Goal: Information Seeking & Learning: Find specific fact

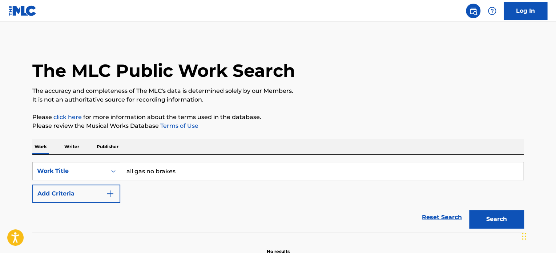
type input "all gas no brakes"
click at [469, 210] on button "Search" at bounding box center [496, 219] width 55 height 18
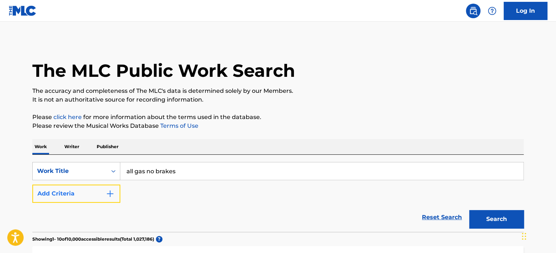
click at [112, 191] on img "Search Form" at bounding box center [110, 193] width 9 height 9
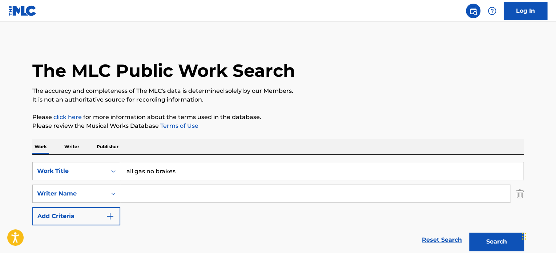
click at [147, 197] on input "Search Form" at bounding box center [315, 193] width 390 height 17
type input "[PERSON_NAME]"
click at [469, 232] on button "Search" at bounding box center [496, 241] width 55 height 18
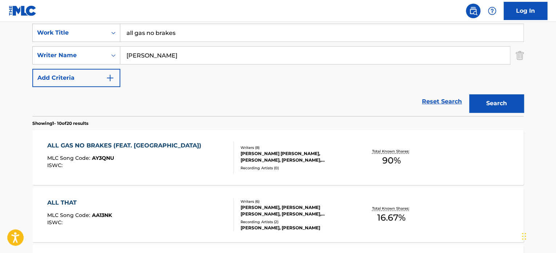
scroll to position [145, 0]
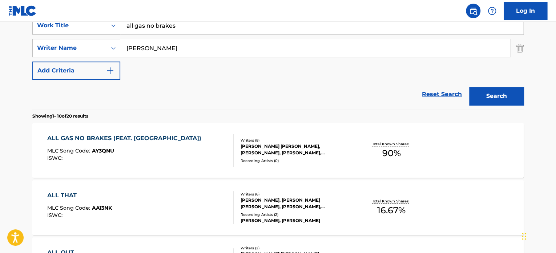
click at [192, 155] on div "ALL GAS NO BRAKES (FEAT. BIGXTHAPLUG) MLC Song Code : AY3QNU ISWC :" at bounding box center [140, 150] width 187 height 33
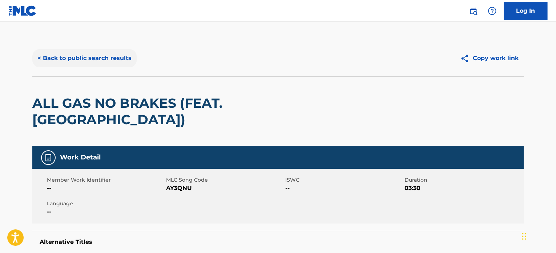
click at [105, 55] on button "< Back to public search results" at bounding box center [84, 58] width 104 height 18
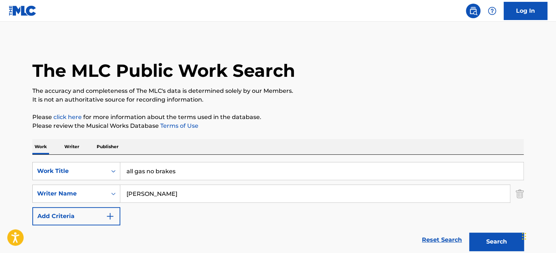
click at [229, 170] on input "all gas no brakes" at bounding box center [321, 170] width 403 height 17
type input "close to you"
click at [203, 194] on input "[PERSON_NAME]" at bounding box center [315, 193] width 390 height 17
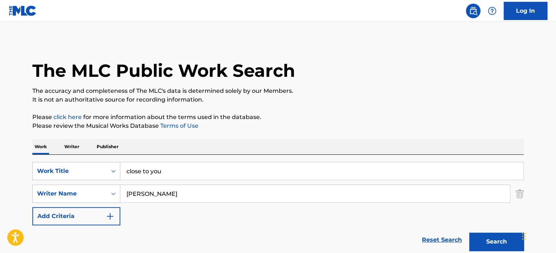
click at [203, 194] on input "[PERSON_NAME]" at bounding box center [315, 193] width 390 height 17
type input "[PERSON_NAME]"
click at [469, 232] on button "Search" at bounding box center [496, 241] width 55 height 18
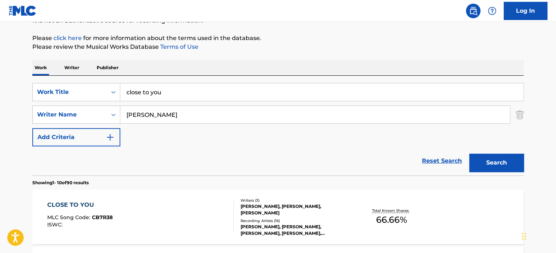
scroll to position [218, 0]
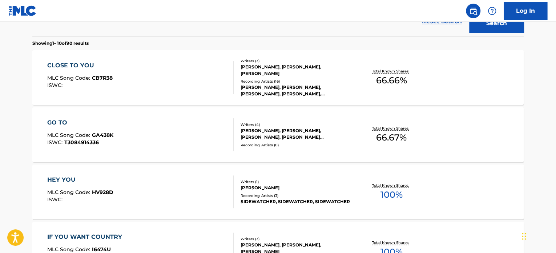
click at [220, 77] on div "CLOSE TO YOU MLC Song Code : CB7R38 ISWC :" at bounding box center [140, 77] width 187 height 33
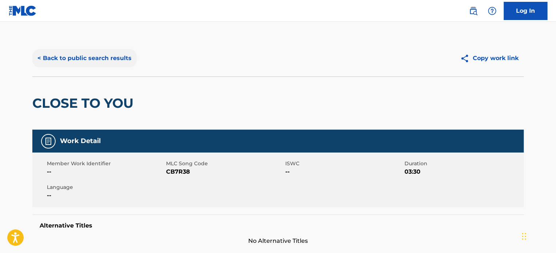
click at [117, 58] on button "< Back to public search results" at bounding box center [84, 58] width 104 height 18
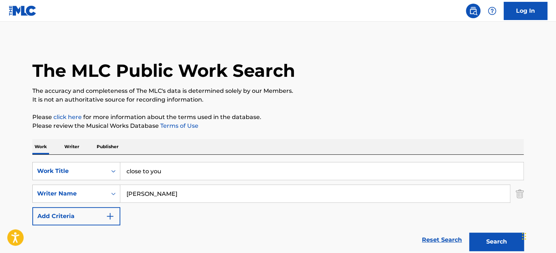
click at [170, 171] on input "close to you" at bounding box center [321, 170] width 403 height 17
type input "heart to forget"
click at [168, 192] on input "[PERSON_NAME]" at bounding box center [315, 193] width 390 height 17
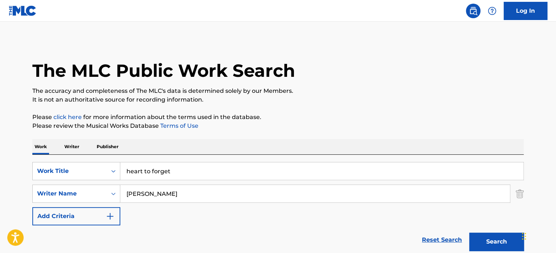
click at [168, 192] on input "[PERSON_NAME]" at bounding box center [315, 193] width 390 height 17
type input "juber"
click at [469, 232] on button "Search" at bounding box center [496, 241] width 55 height 18
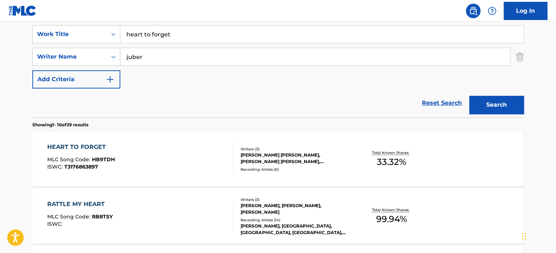
scroll to position [145, 0]
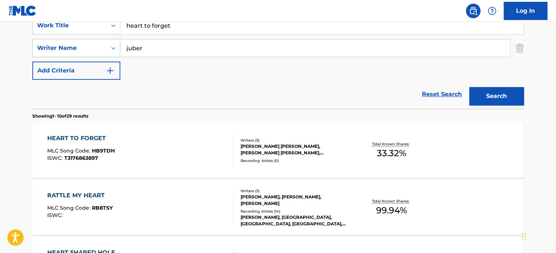
click at [275, 169] on div "HEART TO FORGET MLC Song Code : HB9TDH ISWC : T3176863897 Writers ( 3 ) [PERSON…" at bounding box center [277, 150] width 491 height 55
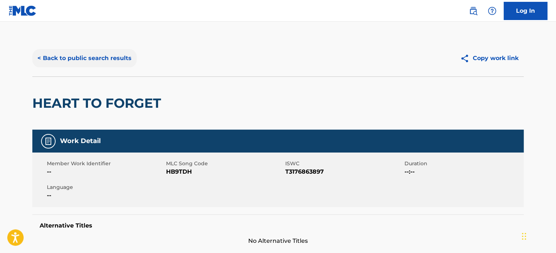
click at [85, 58] on button "< Back to public search results" at bounding box center [84, 58] width 104 height 18
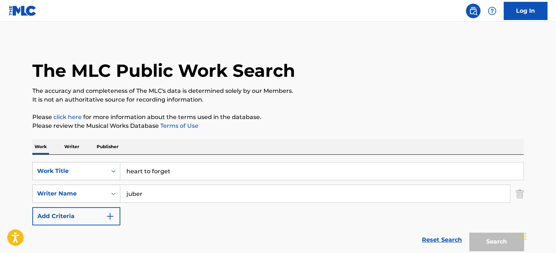
scroll to position [145, 0]
